Goal: Navigation & Orientation: Find specific page/section

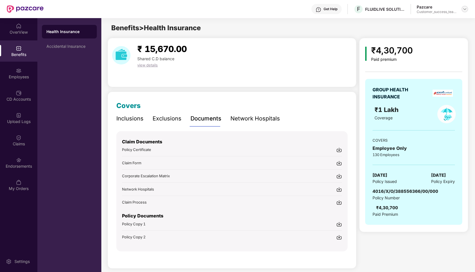
click at [462, 11] on div at bounding box center [464, 9] width 7 height 7
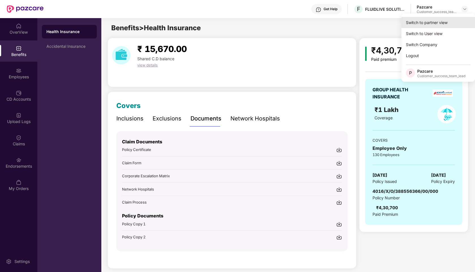
click at [434, 25] on div "Switch to partner view" at bounding box center [438, 22] width 74 height 11
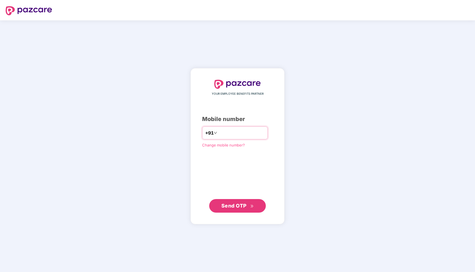
type input "**********"
click at [230, 208] on span "Send OTP" at bounding box center [233, 206] width 25 height 6
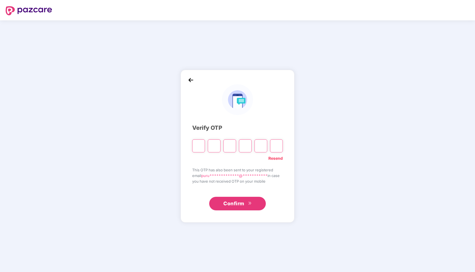
type input "*"
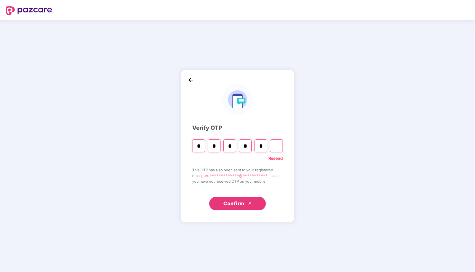
type input "*"
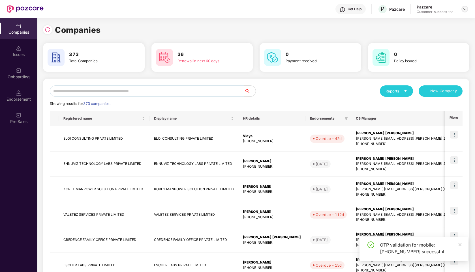
click at [463, 10] on img at bounding box center [465, 9] width 5 height 5
click at [445, 25] on div "Admin view" at bounding box center [439, 22] width 74 height 11
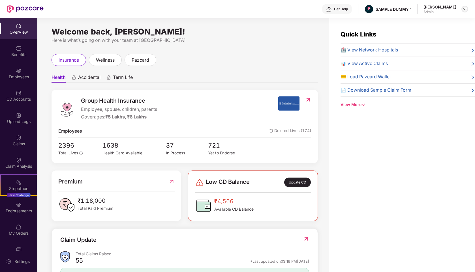
click at [466, 7] on img at bounding box center [465, 9] width 5 height 5
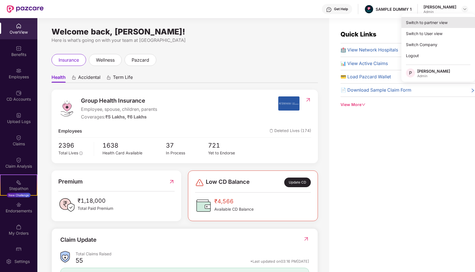
click at [432, 22] on div "Switch to partner view" at bounding box center [438, 22] width 74 height 11
